Goal: Check status: Check status

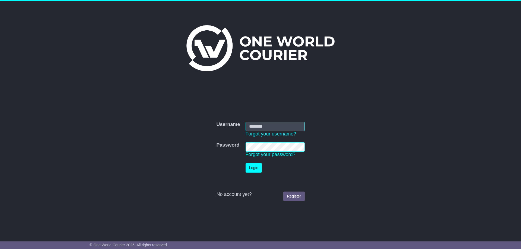
type input "**********"
click at [253, 170] on button "Login" at bounding box center [254, 167] width 16 height 9
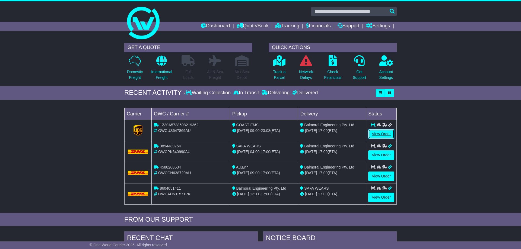
click at [377, 137] on link "View Order" at bounding box center [381, 133] width 26 height 9
